Goal: Complete application form

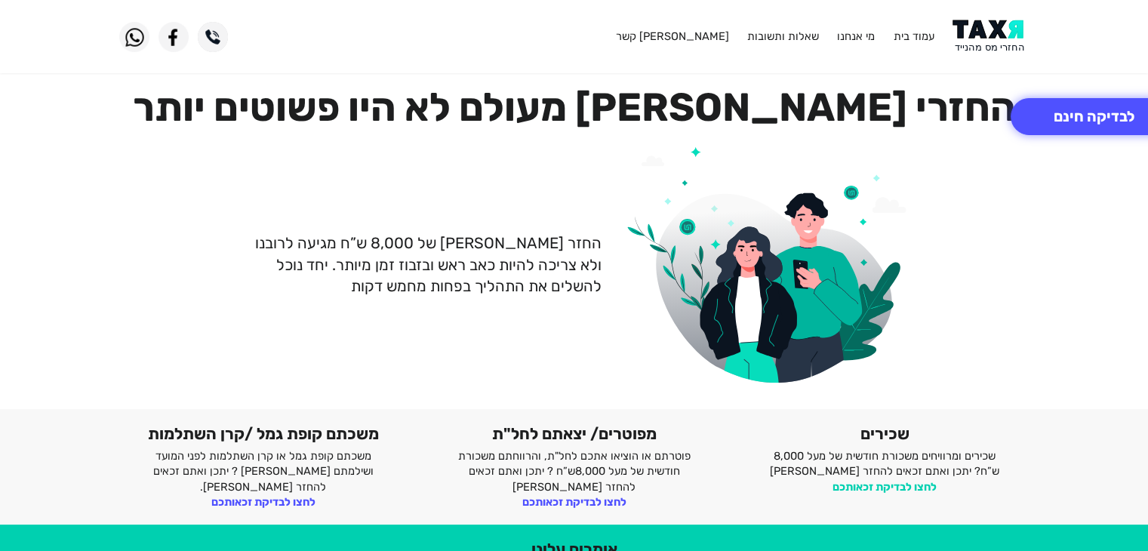
click at [893, 487] on link "לחצו לבדיקת זכאותכם" at bounding box center [884, 487] width 104 height 14
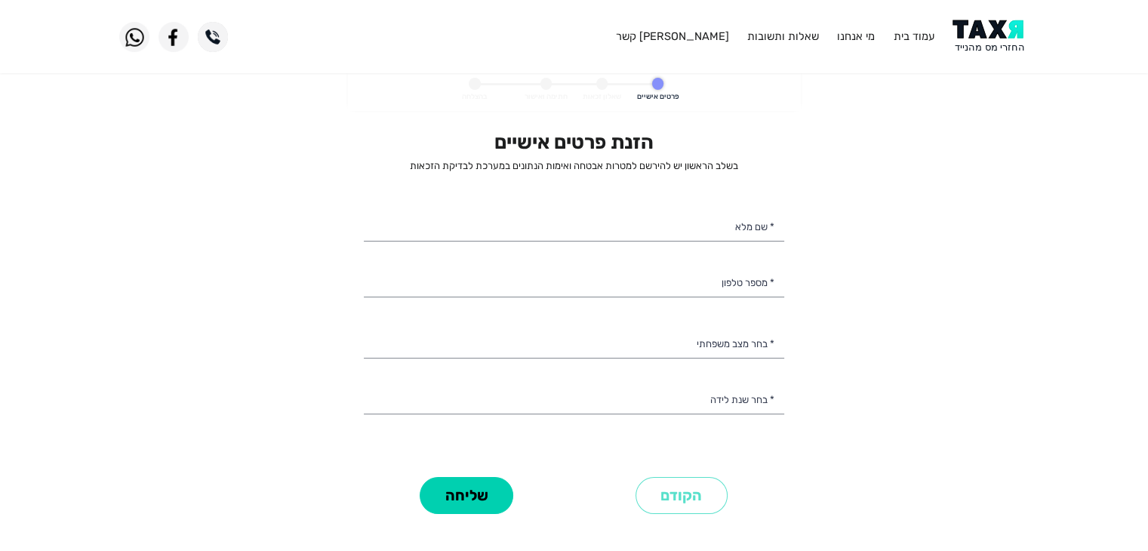
select select
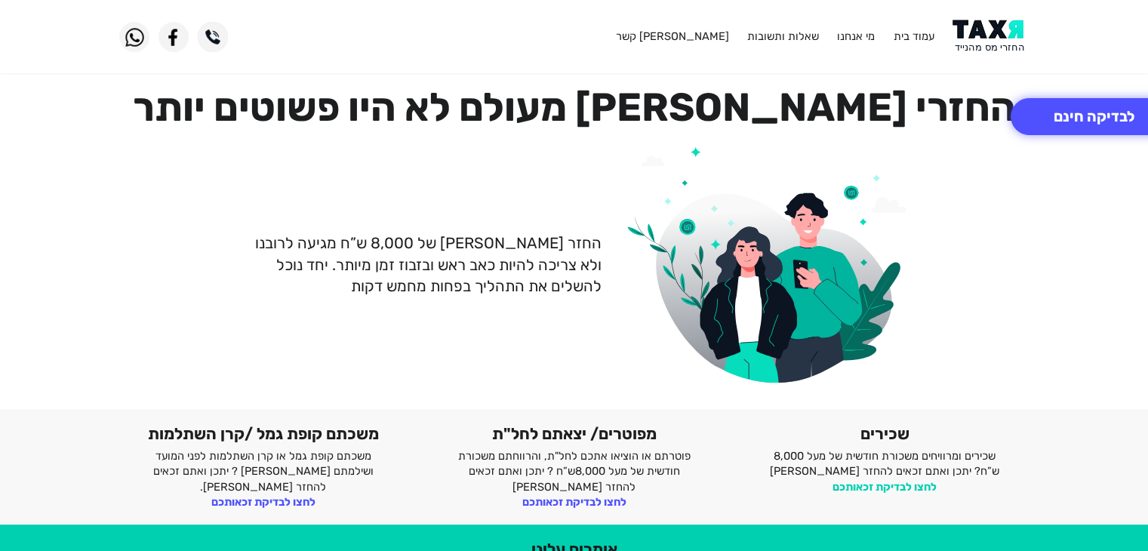
click at [891, 487] on link "לחצו לבדיקת זכאותכם" at bounding box center [884, 487] width 104 height 14
